Goal: Use online tool/utility: Utilize a website feature to perform a specific function

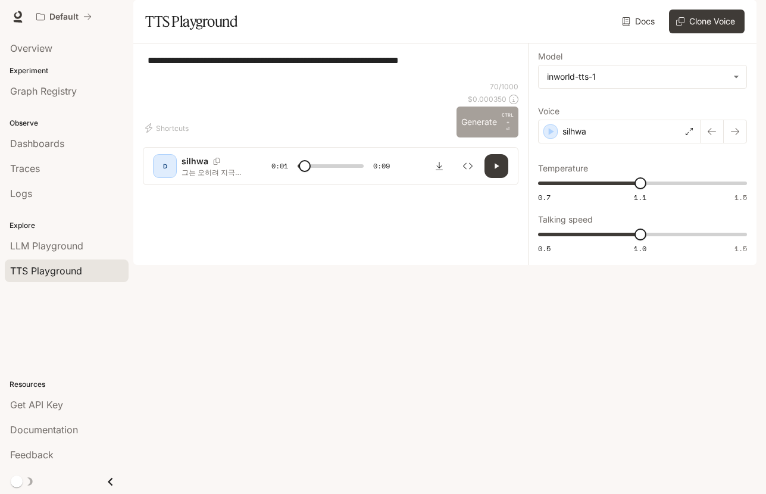
click at [474, 137] on button "Generate CTRL + ⏎" at bounding box center [487, 122] width 62 height 31
type input "*"
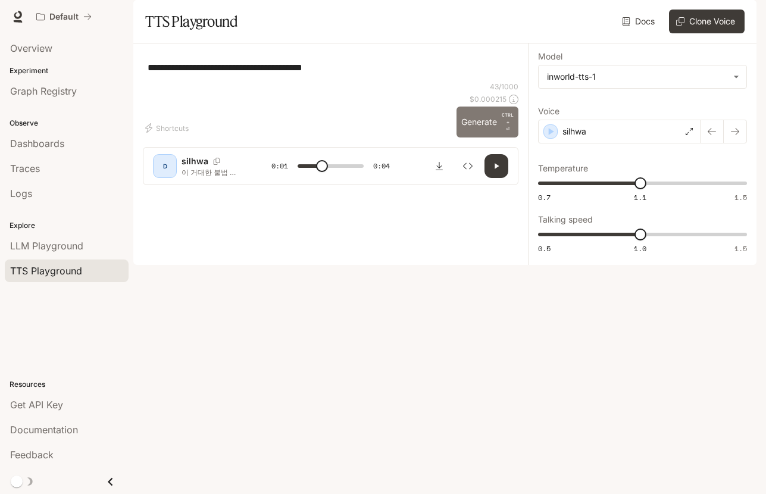
click at [481, 137] on button "Generate CTRL + ⏎" at bounding box center [487, 122] width 62 height 31
type input "*"
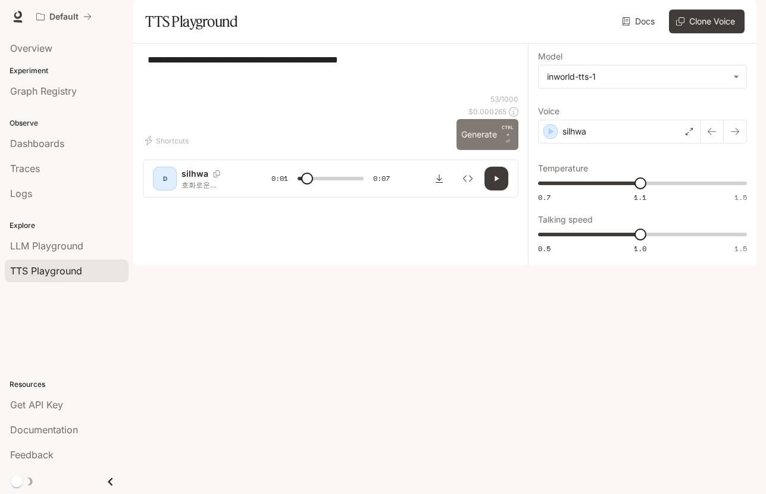
click at [476, 150] on button "Generate CTRL + ⏎" at bounding box center [487, 134] width 62 height 31
type input "*"
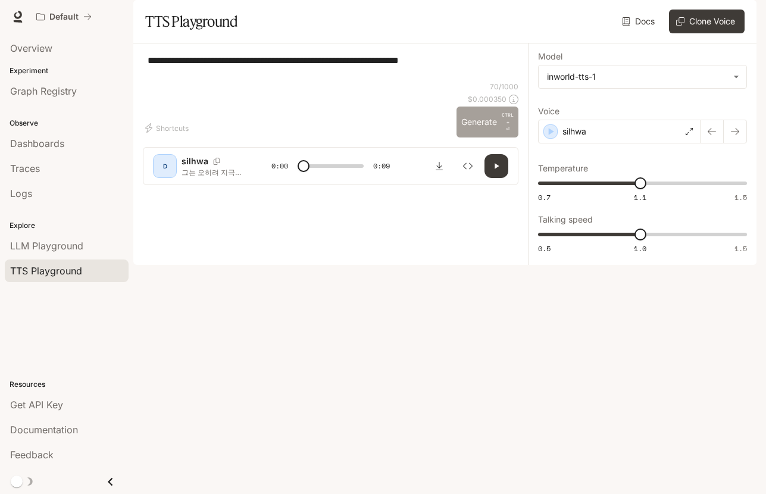
click at [470, 137] on button "Generate CTRL + ⏎" at bounding box center [487, 122] width 62 height 31
type input "*"
click at [483, 137] on button "Generate CTRL + ⏎" at bounding box center [487, 122] width 62 height 31
type input "*"
